Goal: Task Accomplishment & Management: Manage account settings

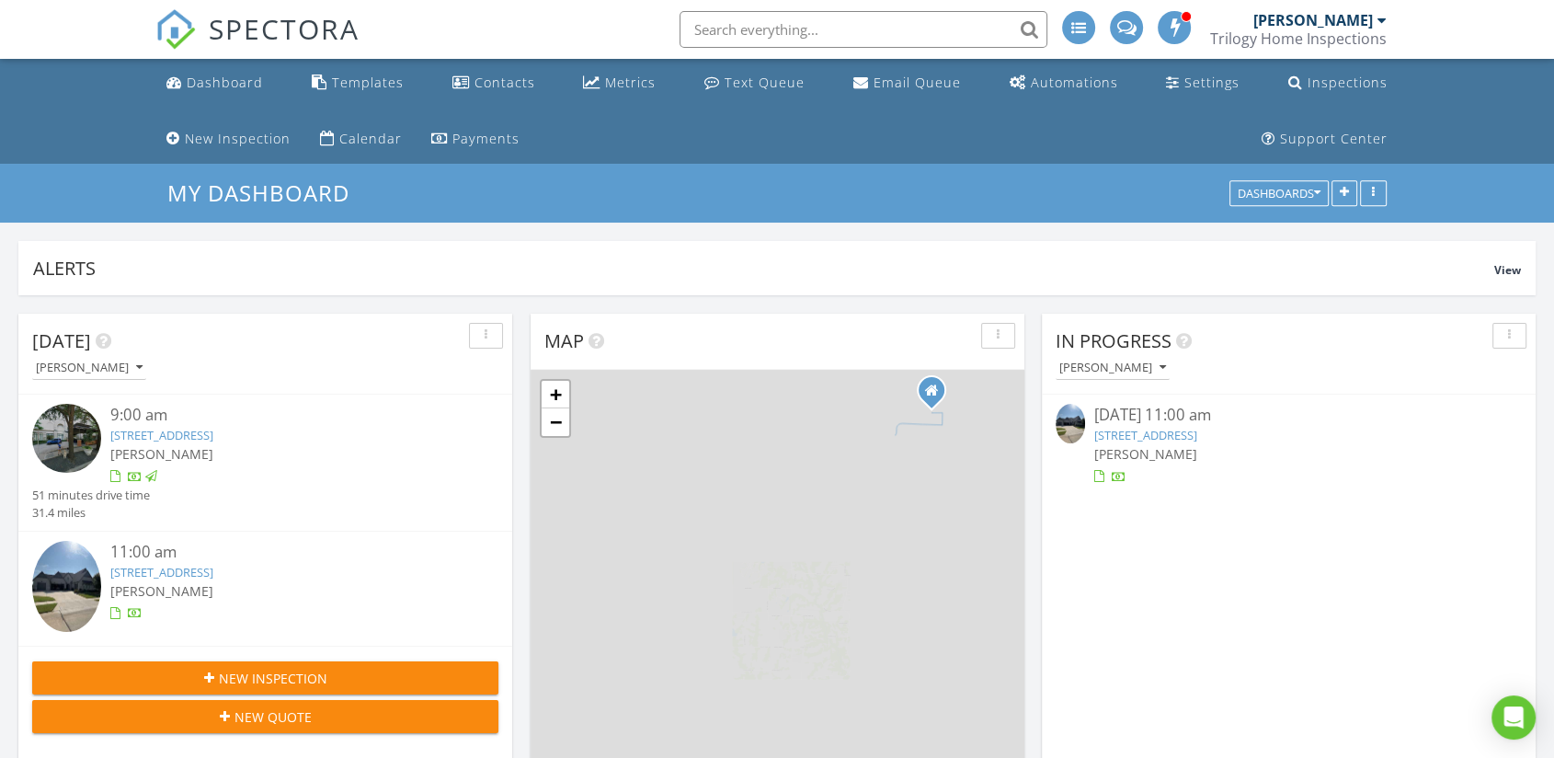
scroll to position [349, 1517]
click at [1134, 430] on link "3350 Bellcrest Wy , Celina, TX 75009" at bounding box center [1145, 435] width 103 height 17
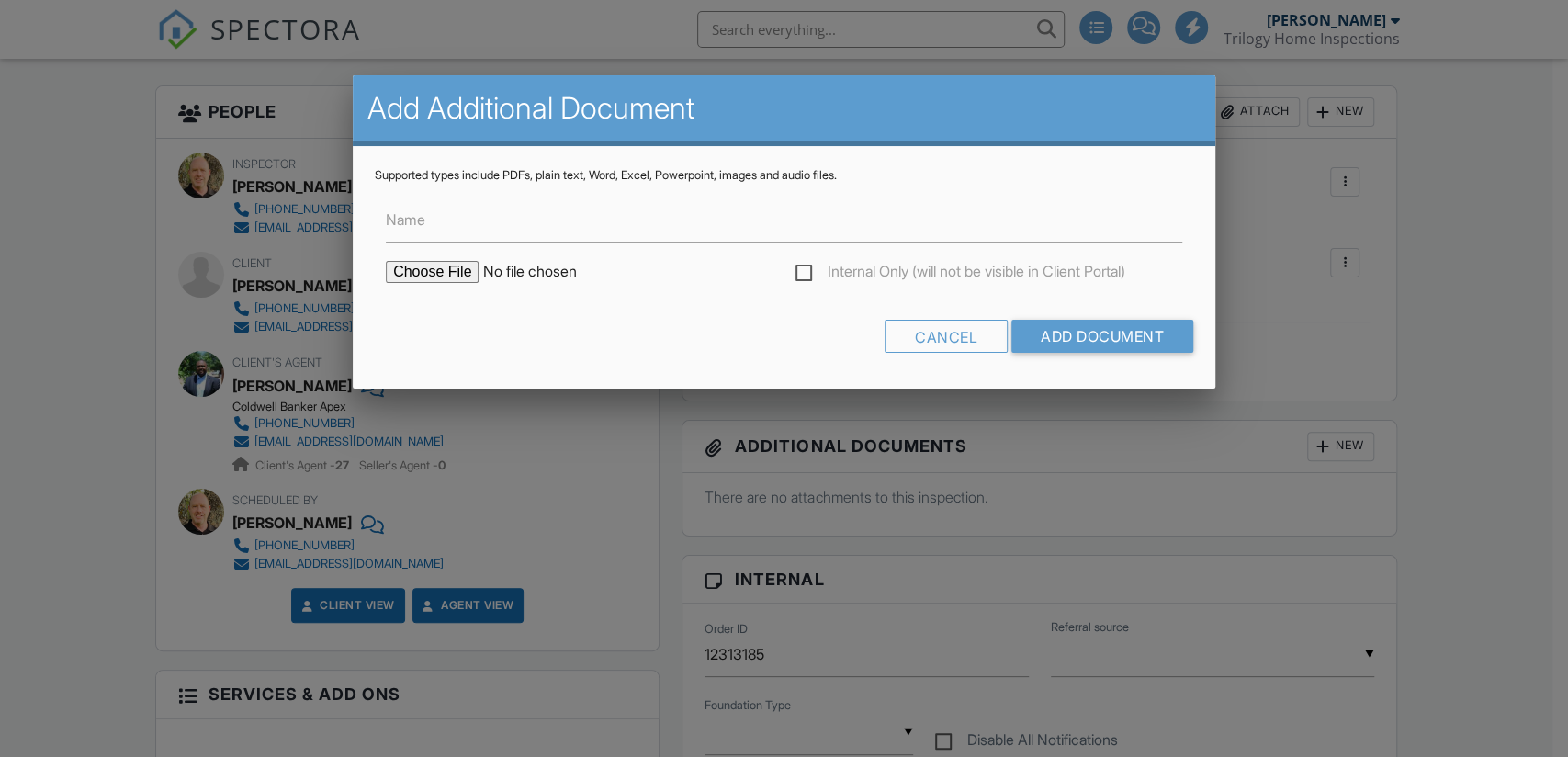
click at [411, 276] on input "file" at bounding box center [541, 272] width 313 height 22
type input "C:\fakepath\Foundation - 3350 Bellcrest Wy Celina.pdf"
click at [1120, 335] on input "Add Document" at bounding box center [1103, 336] width 182 height 33
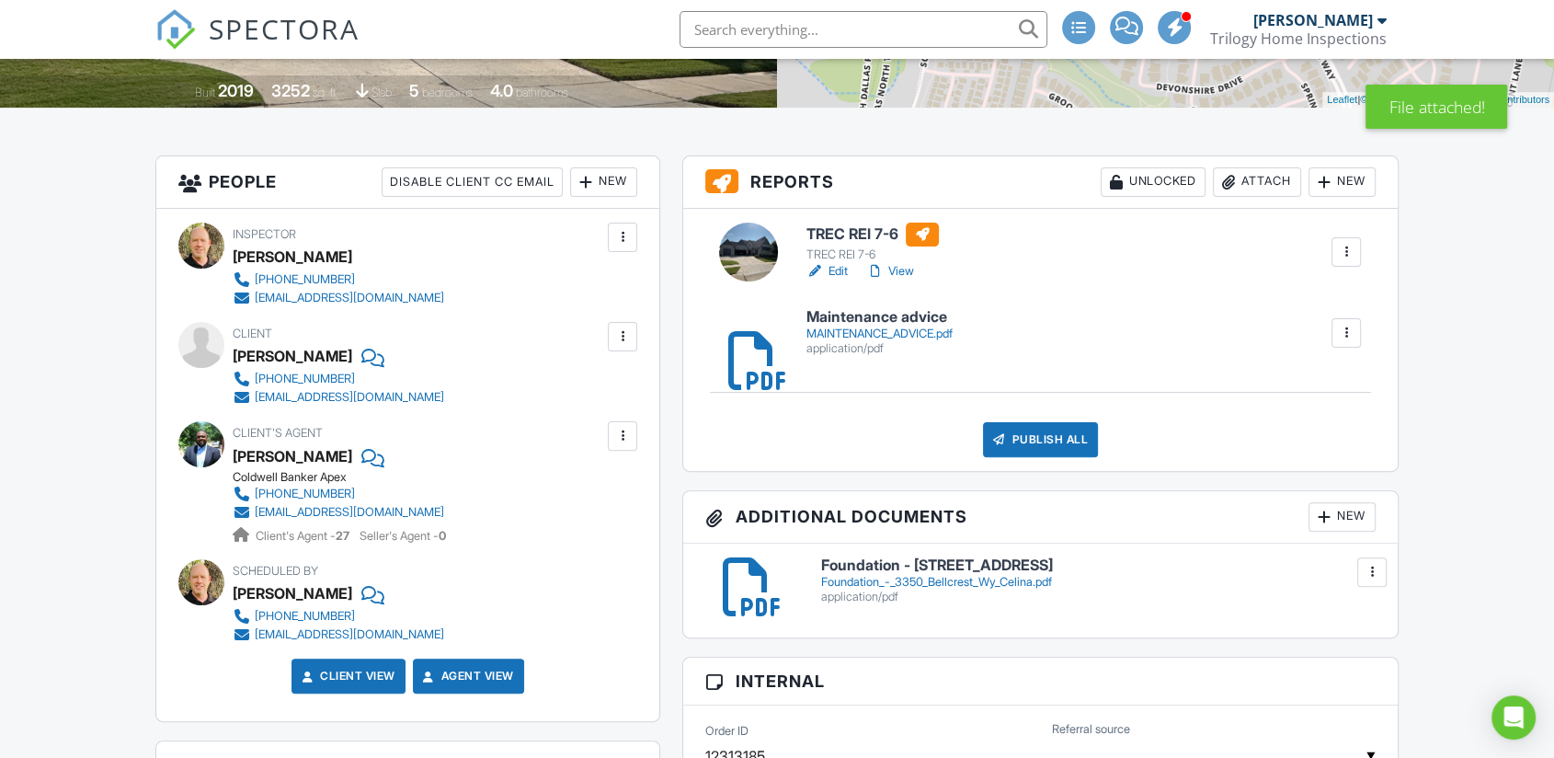
scroll to position [408, 0]
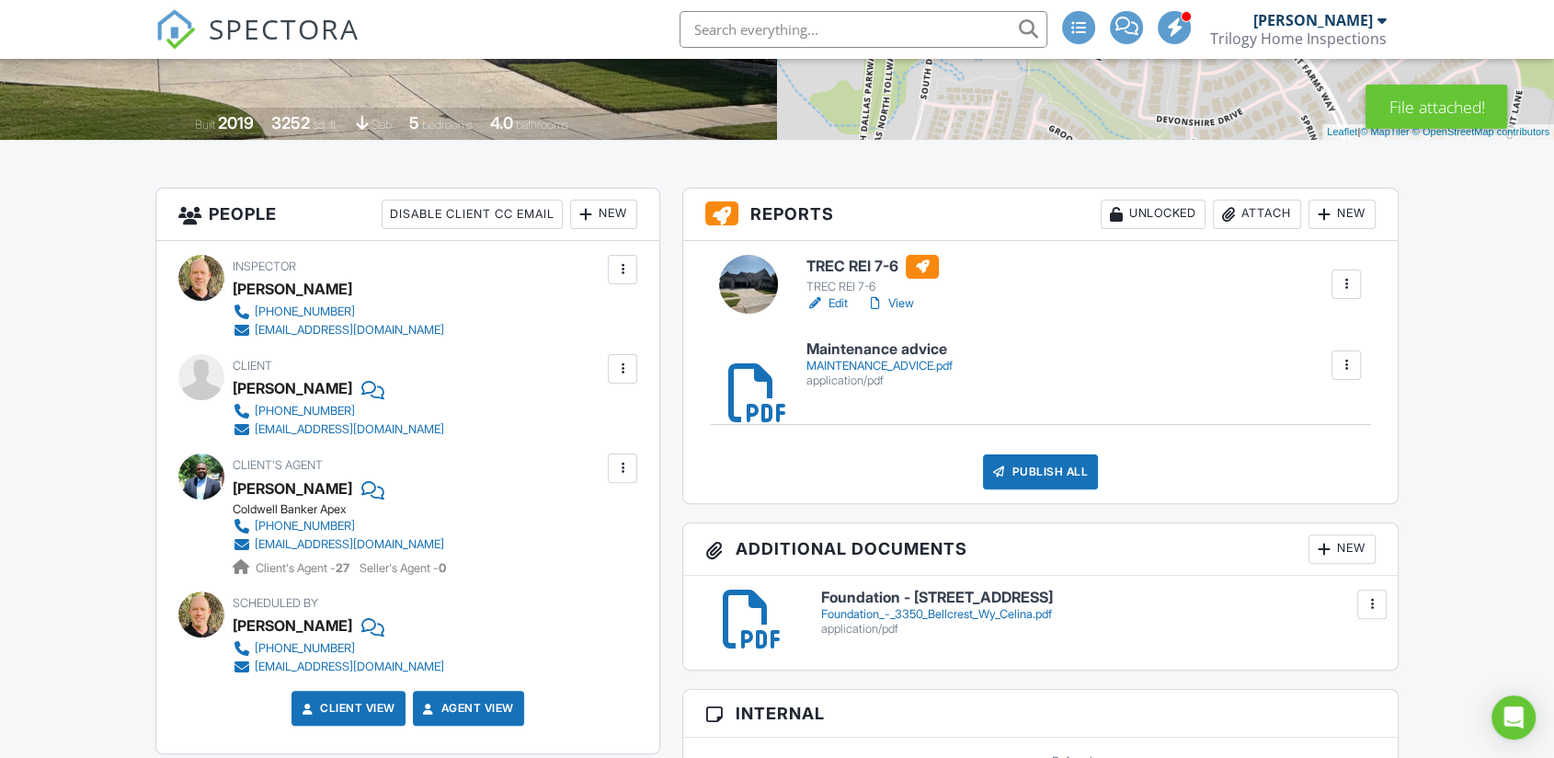
click at [840, 300] on link "Edit" at bounding box center [827, 303] width 41 height 18
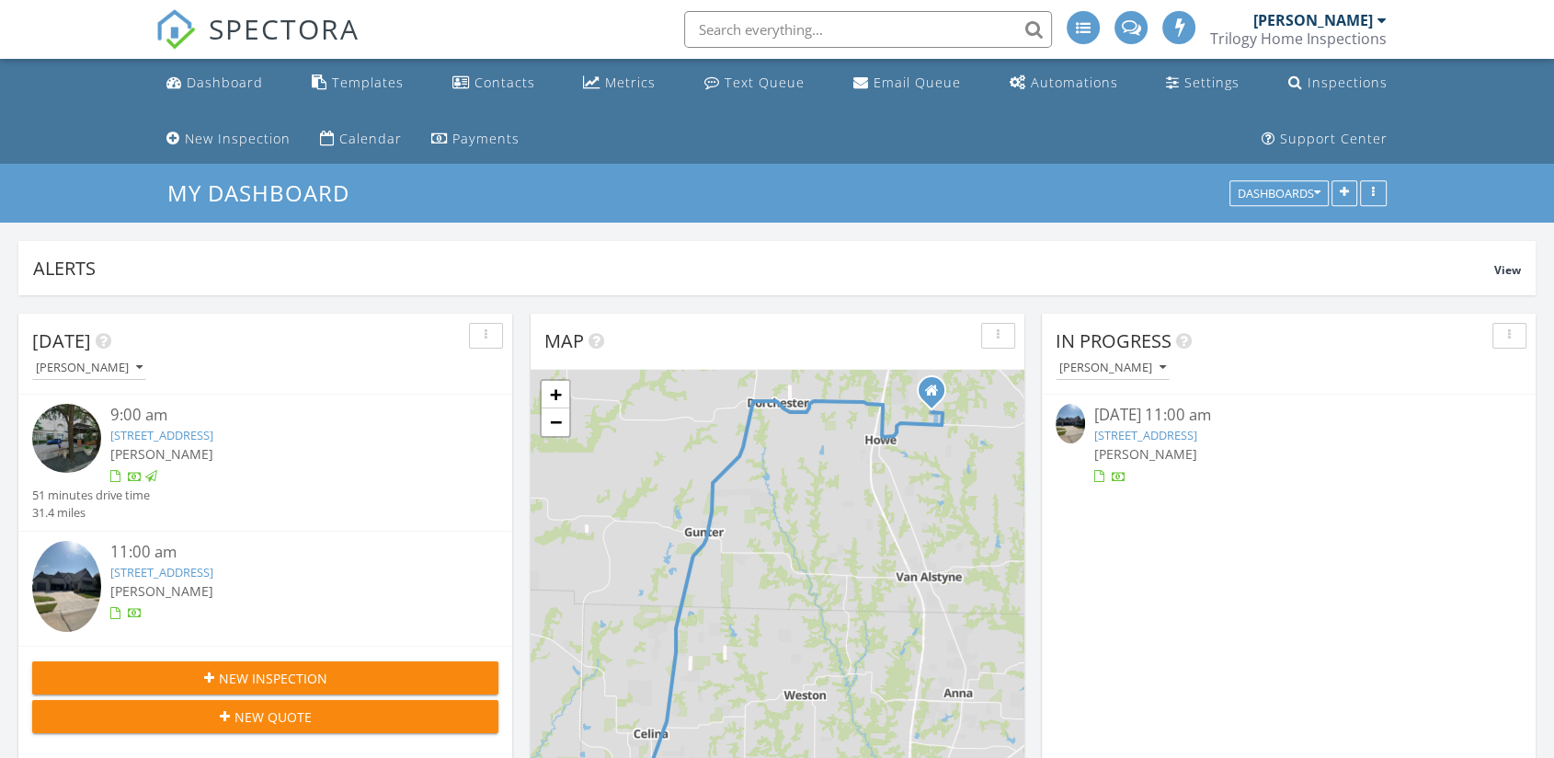
scroll to position [349, 1517]
click at [1179, 436] on link "3350 Bellcrest Wy , Celina, TX 75009" at bounding box center [1145, 435] width 103 height 17
